Goal: Task Accomplishment & Management: Complete application form

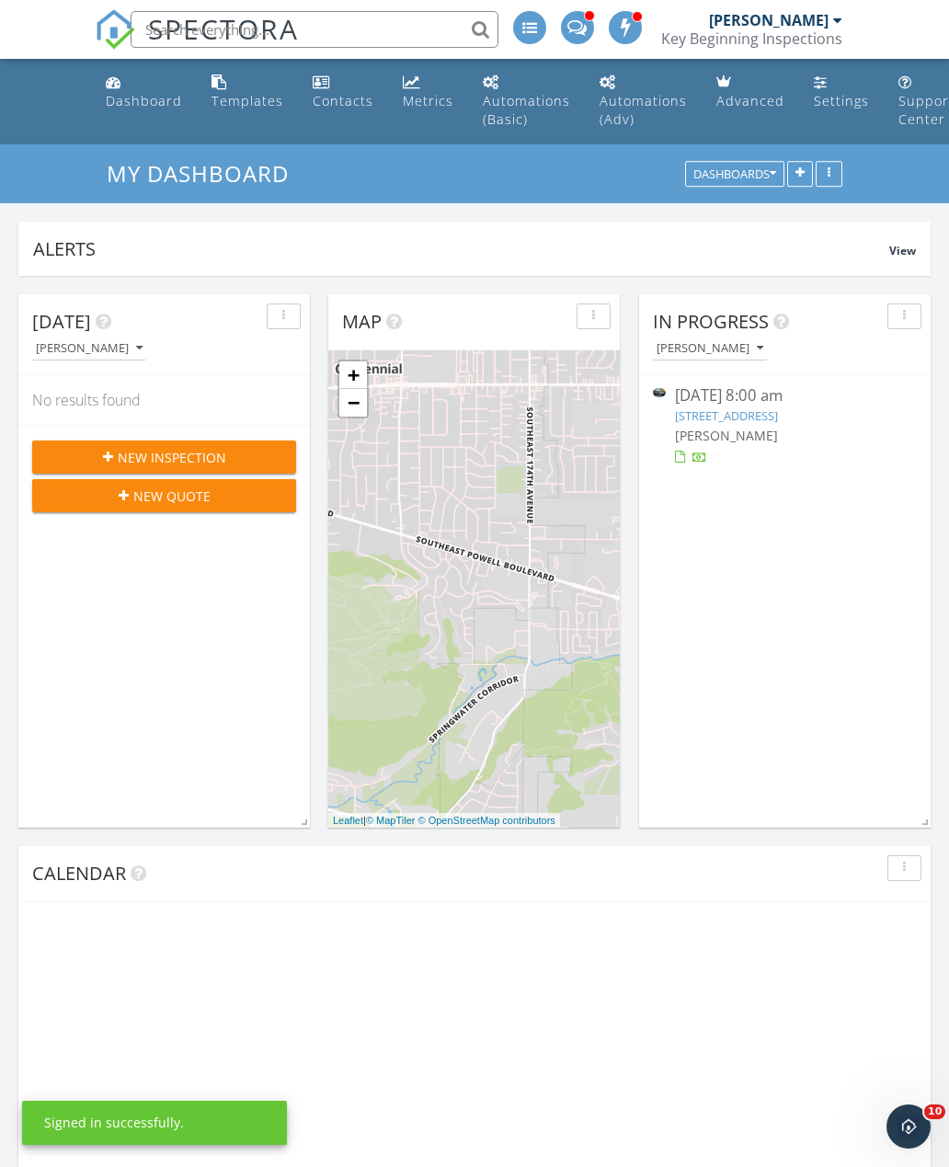
scroll to position [395, 292]
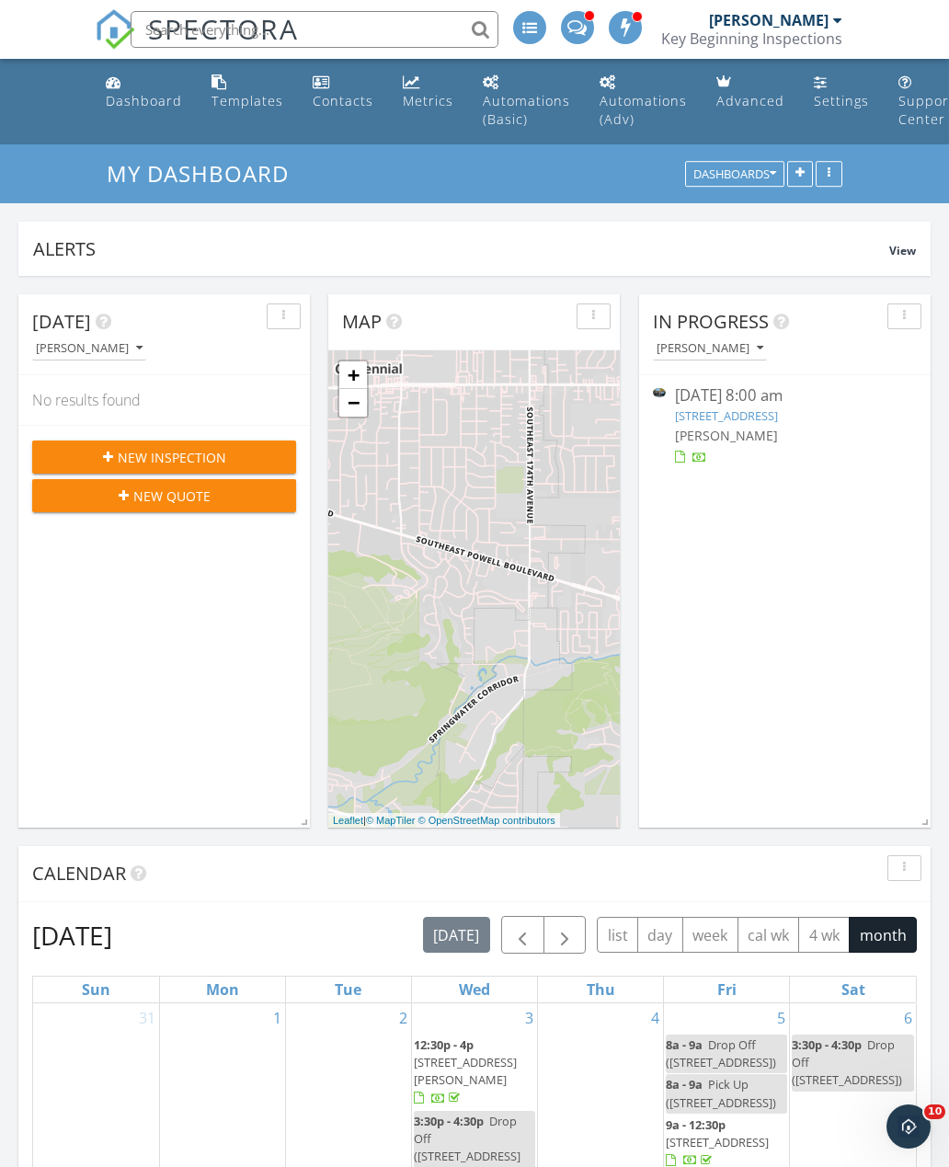
click at [756, 412] on link "[STREET_ADDRESS]" at bounding box center [726, 415] width 103 height 17
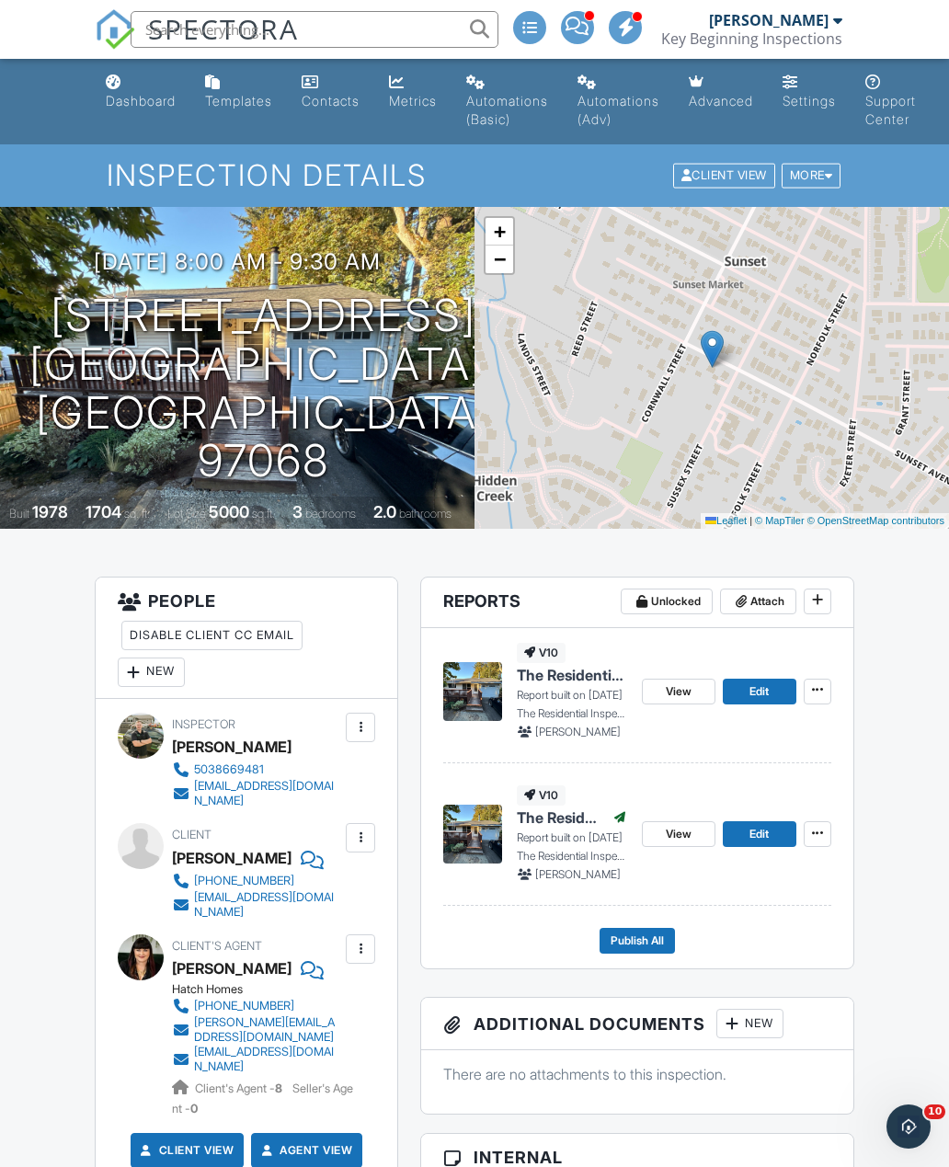
click at [125, 117] on link "Dashboard" at bounding box center [140, 92] width 85 height 52
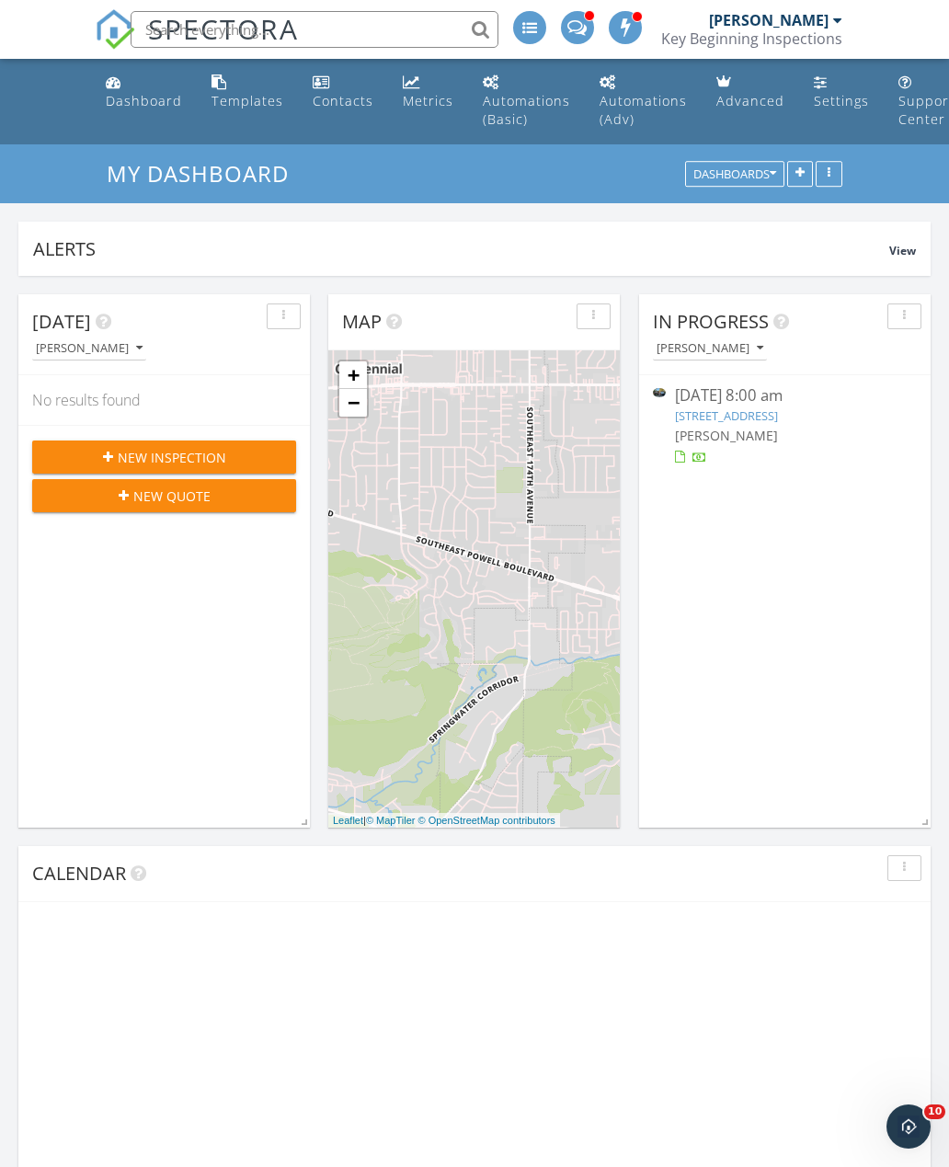
scroll to position [395, 292]
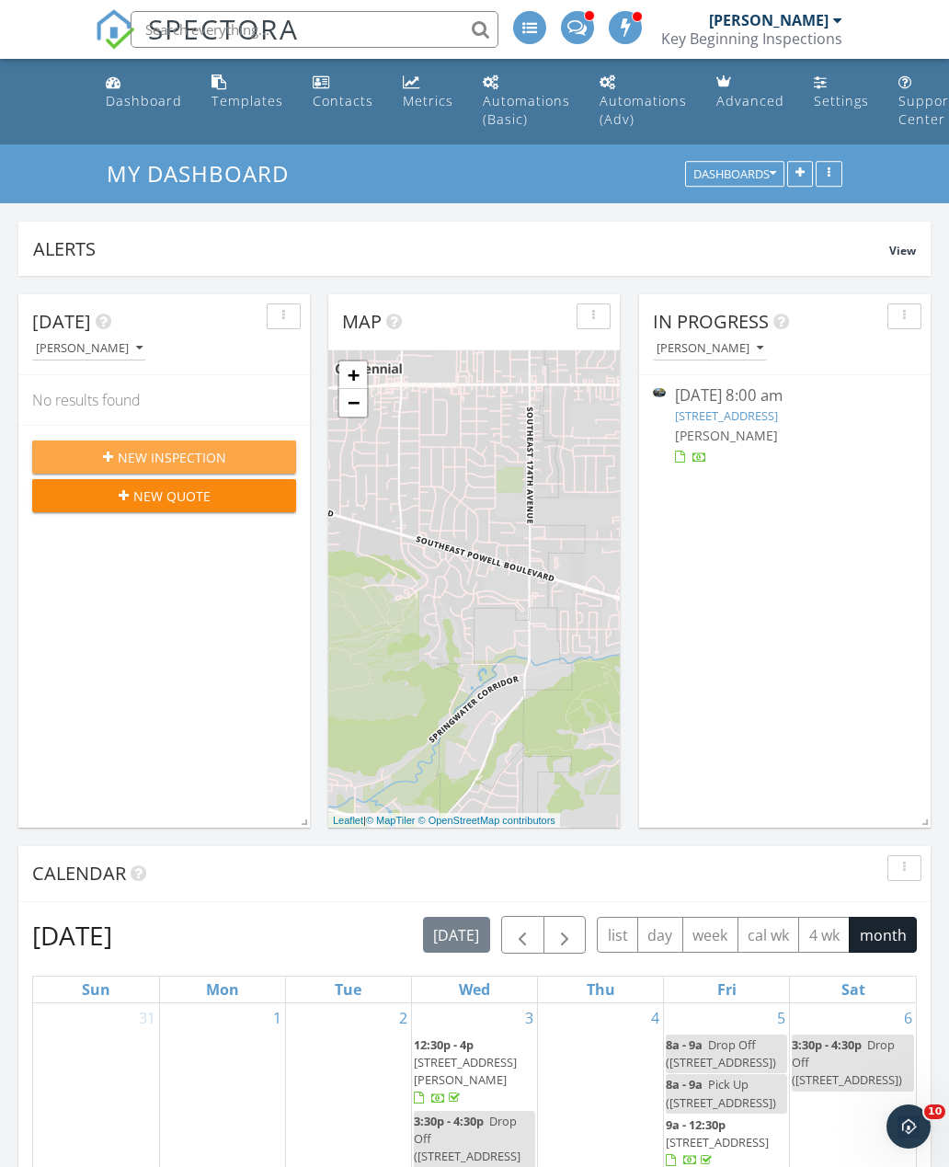
click at [212, 459] on span "New Inspection" at bounding box center [172, 457] width 109 height 19
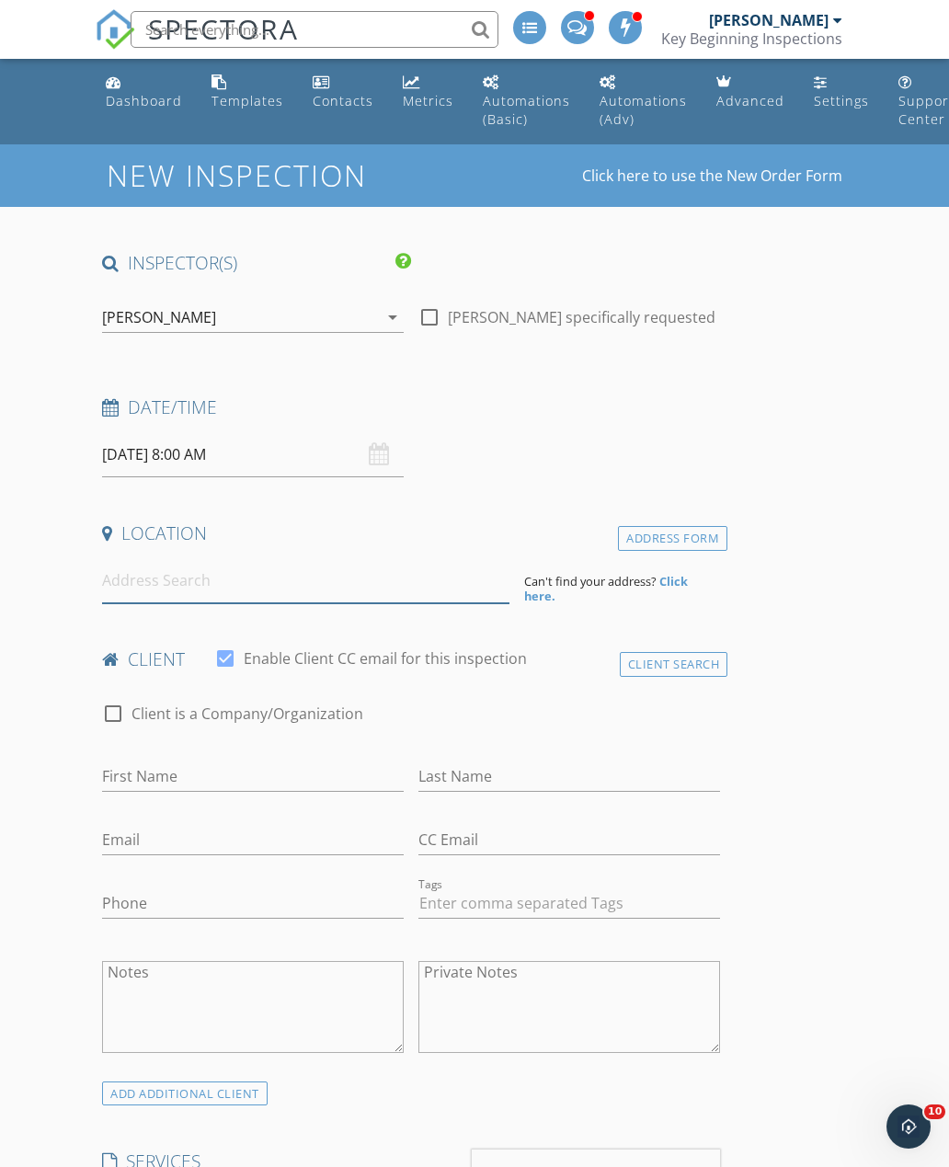
click at [341, 579] on input at bounding box center [305, 580] width 407 height 45
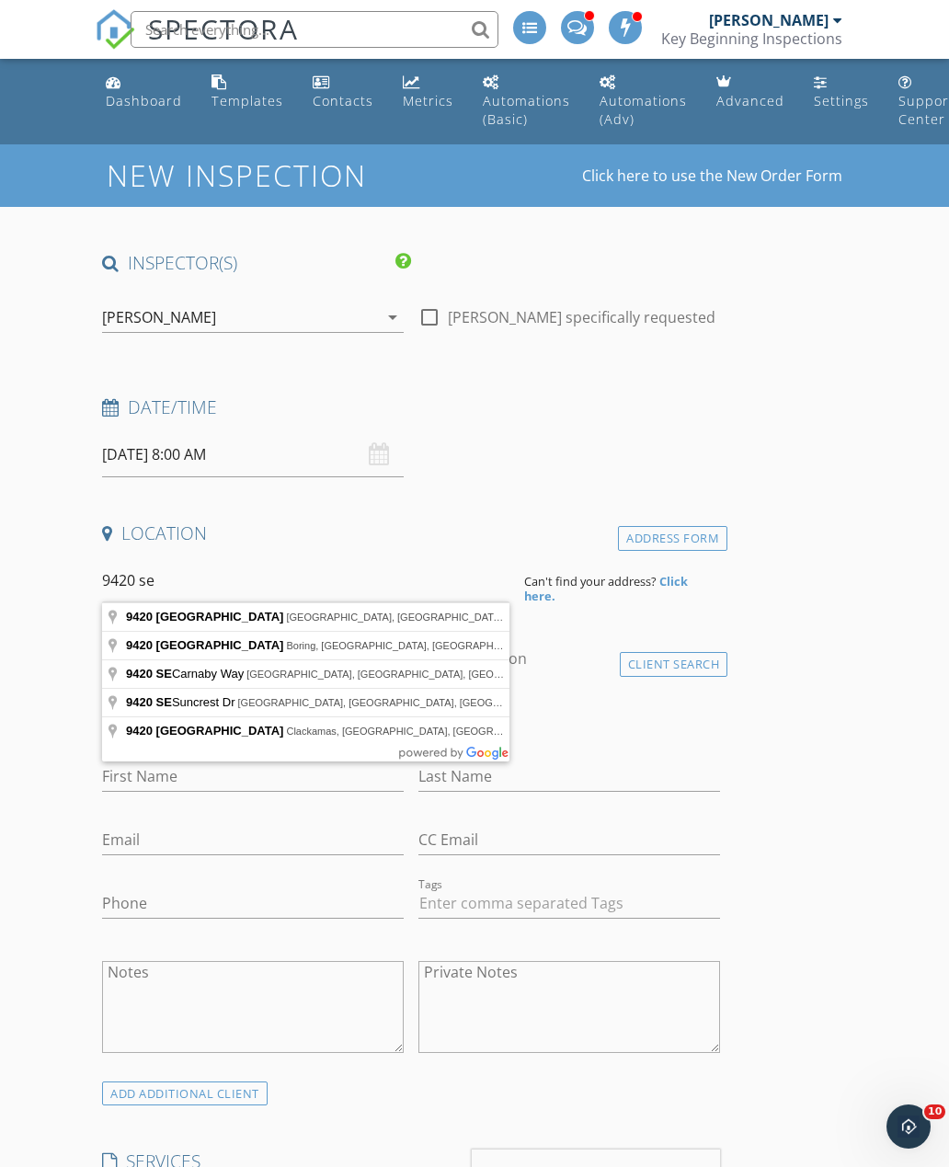
type input "[STREET_ADDRESS]"
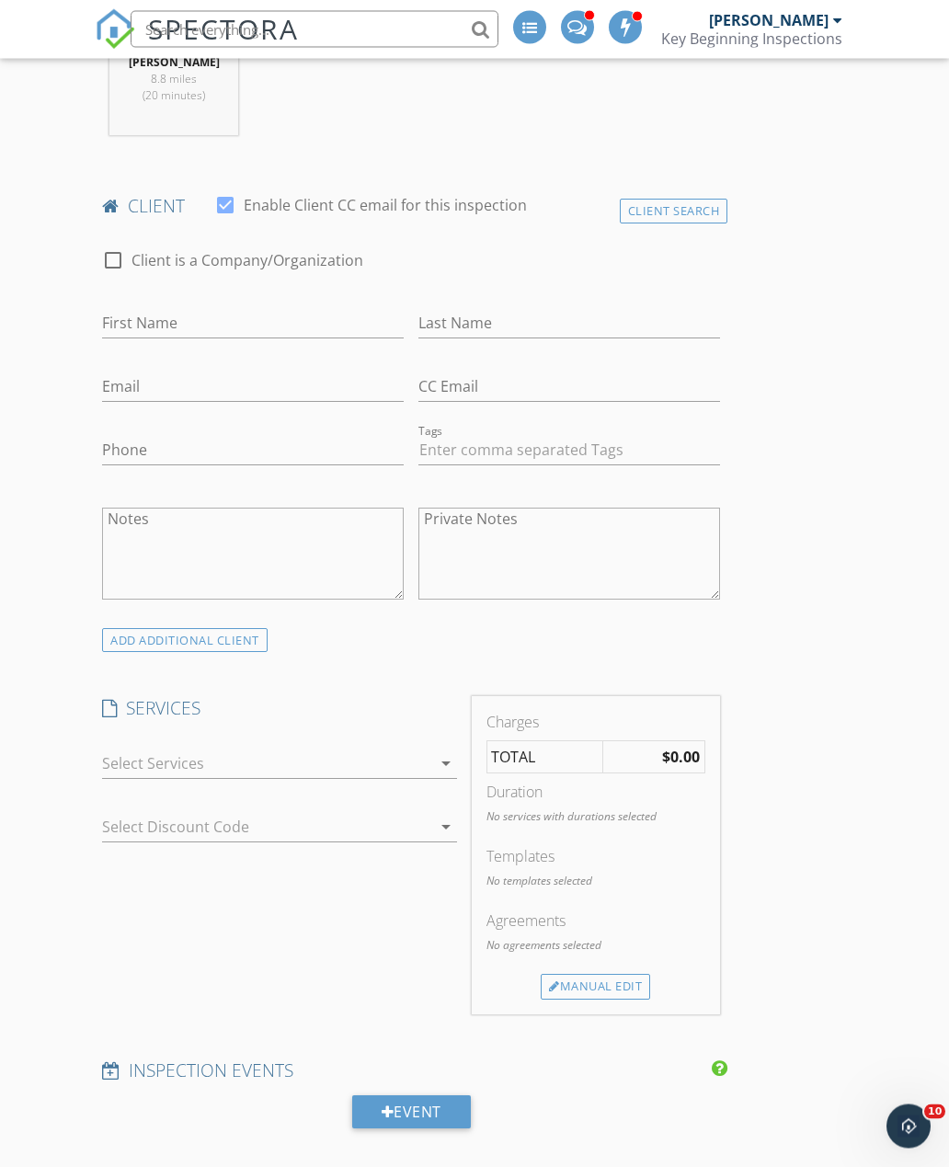
click at [438, 771] on icon "arrow_drop_down" at bounding box center [446, 764] width 22 height 22
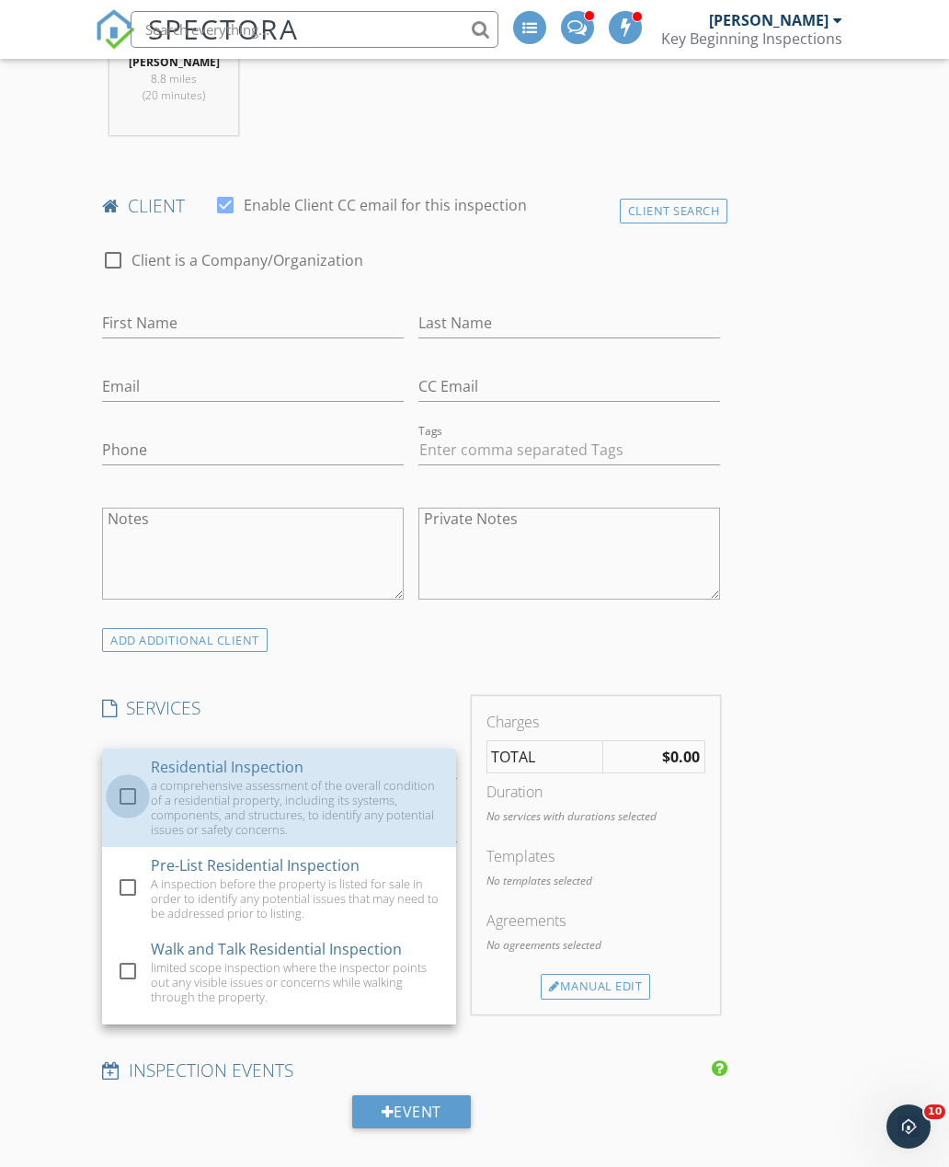
click at [123, 789] on div at bounding box center [127, 796] width 31 height 31
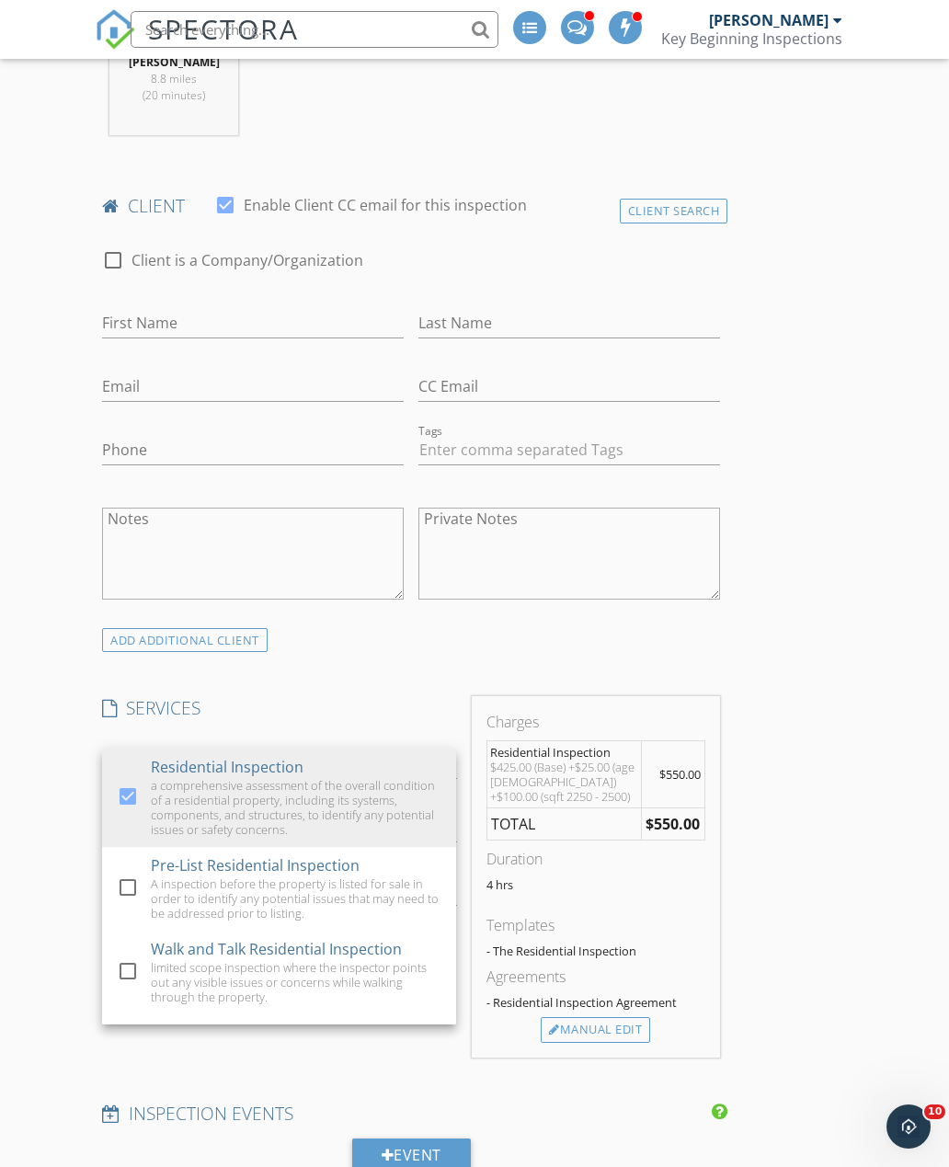
click at [838, 544] on div "INSPECTOR(S) check_box [PERSON_NAME] PRIMARY [PERSON_NAME] arrow_drop_down chec…" at bounding box center [475, 1071] width 760 height 3300
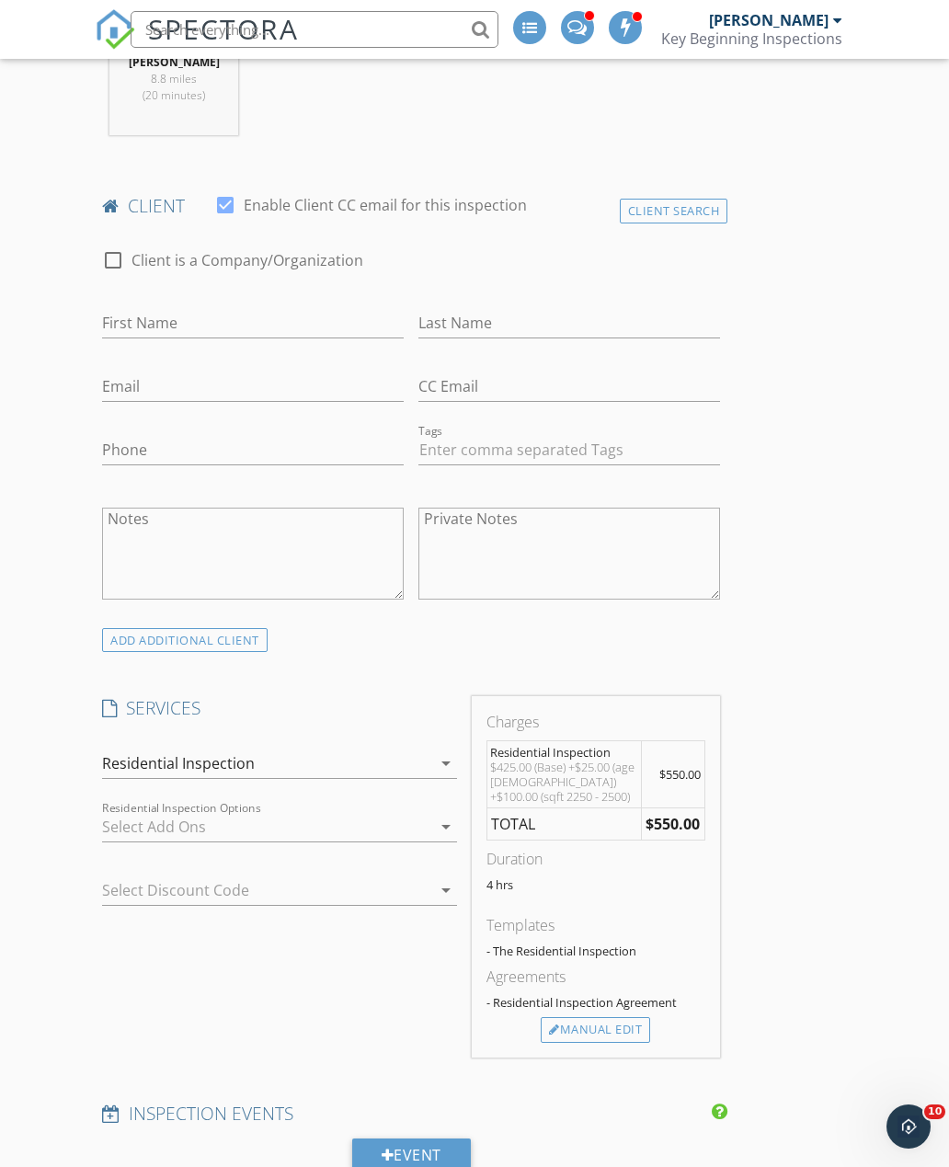
click at [438, 832] on icon "arrow_drop_down" at bounding box center [446, 827] width 22 height 22
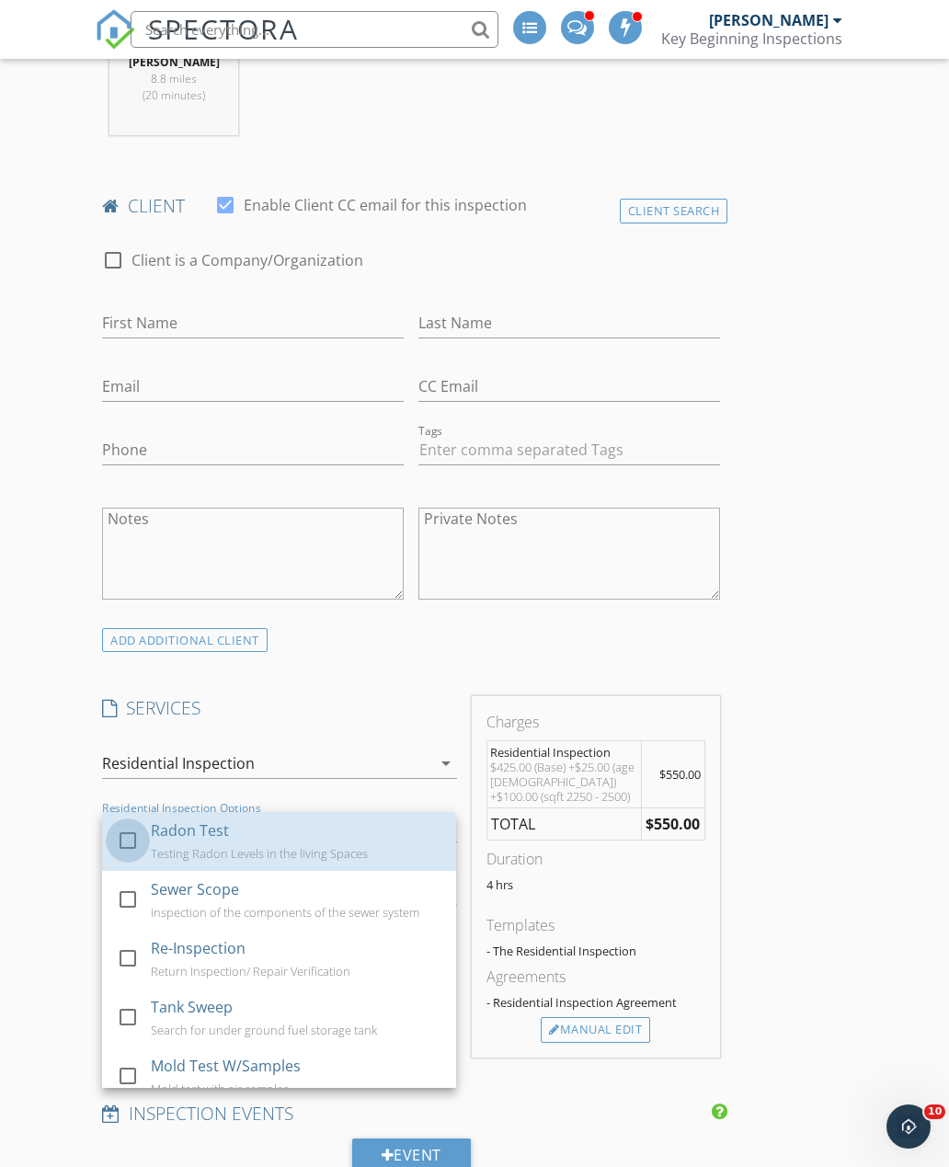
click at [118, 832] on div at bounding box center [127, 839] width 31 height 31
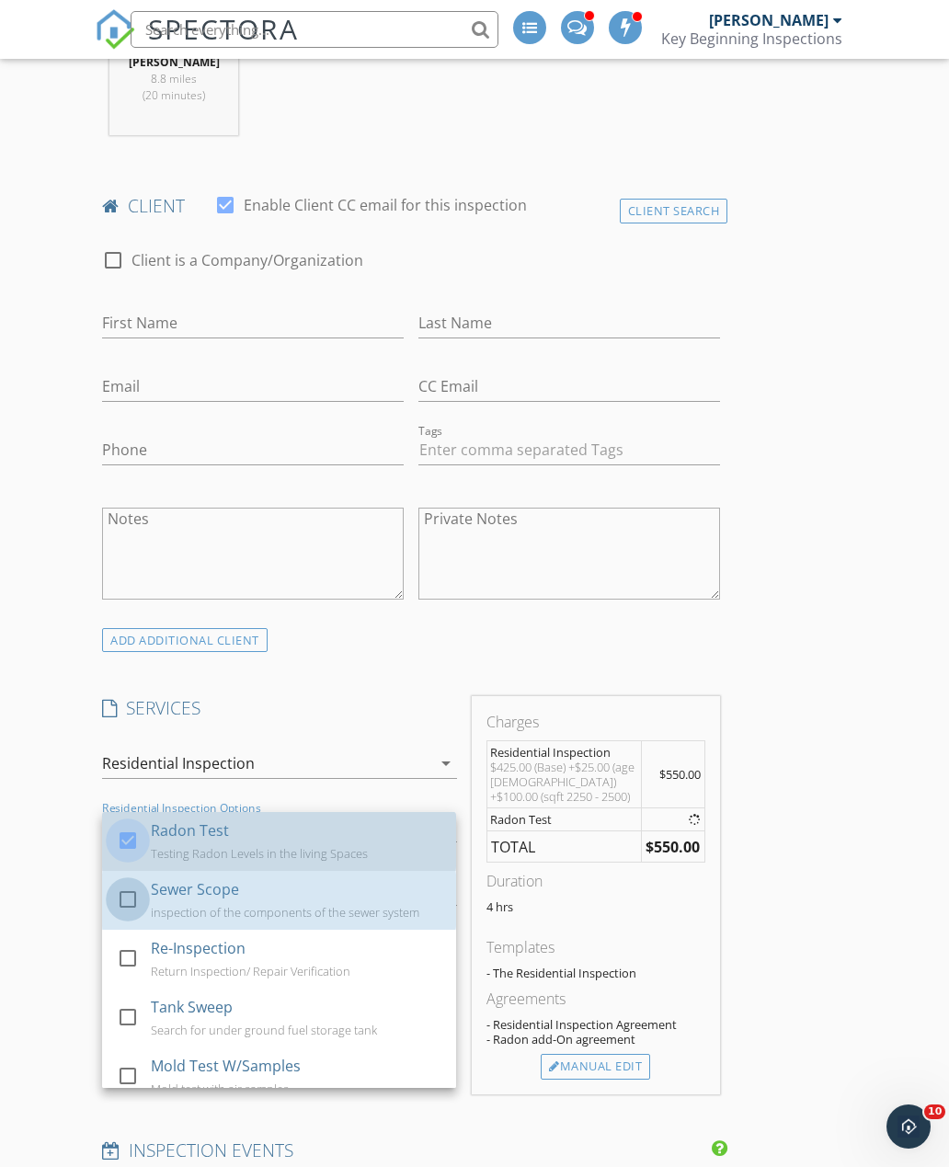
click at [122, 893] on div at bounding box center [127, 898] width 31 height 31
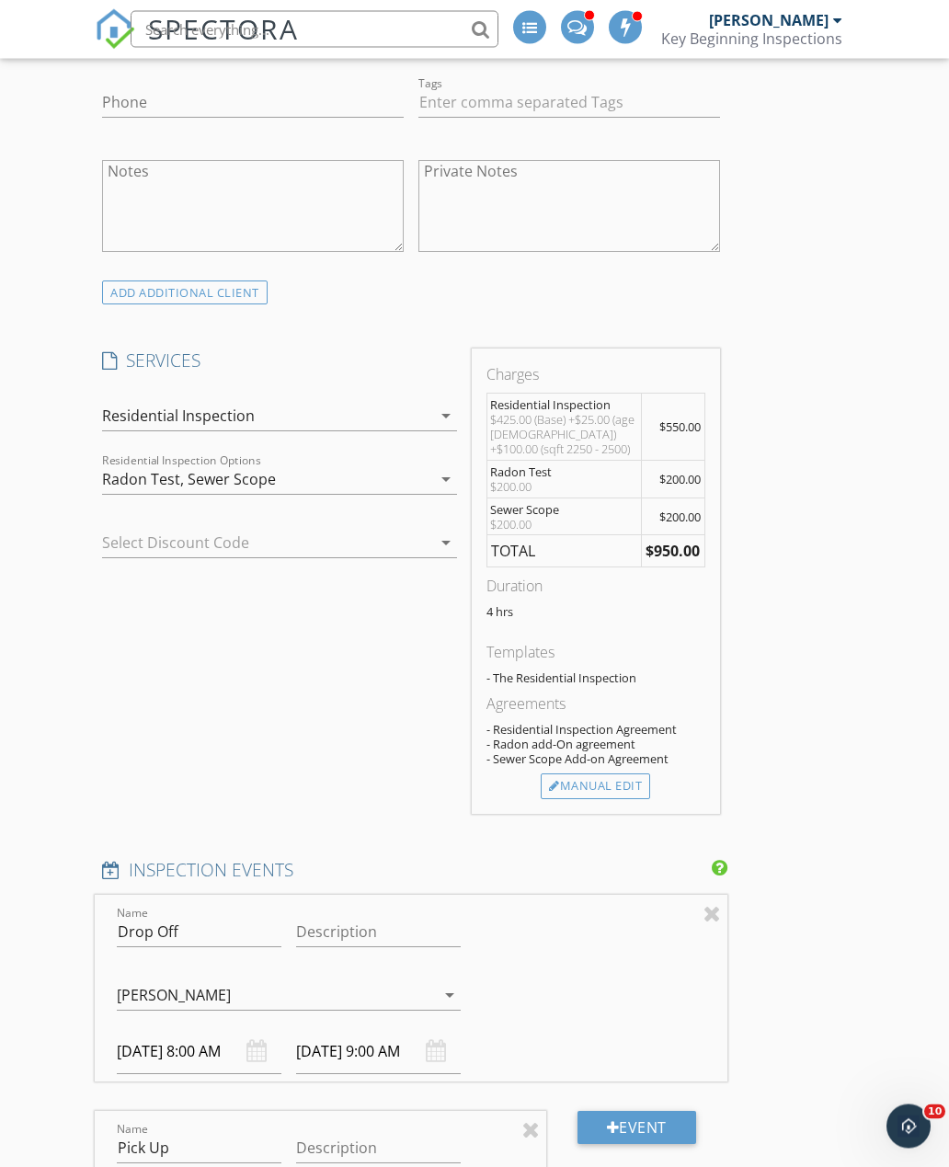
scroll to position [1177, 4]
